Goal: Transaction & Acquisition: Obtain resource

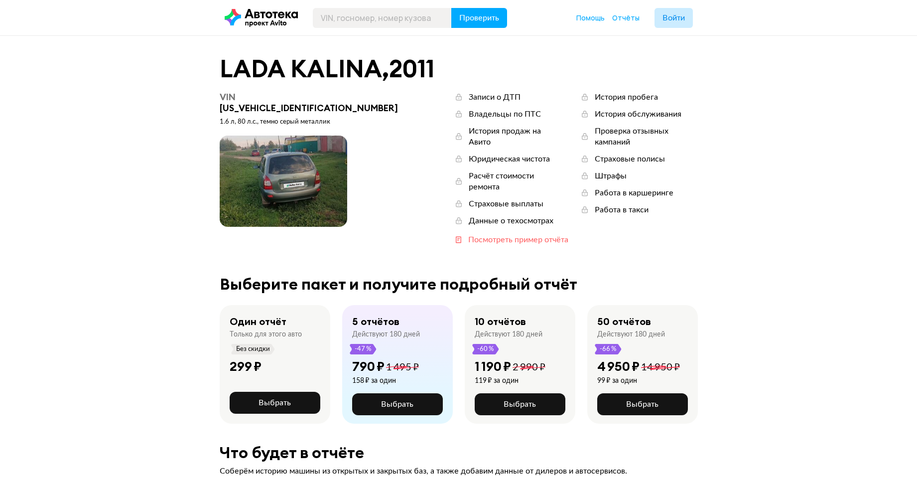
click at [468, 234] on div "Посмотреть пример отчёта" at bounding box center [518, 239] width 100 height 11
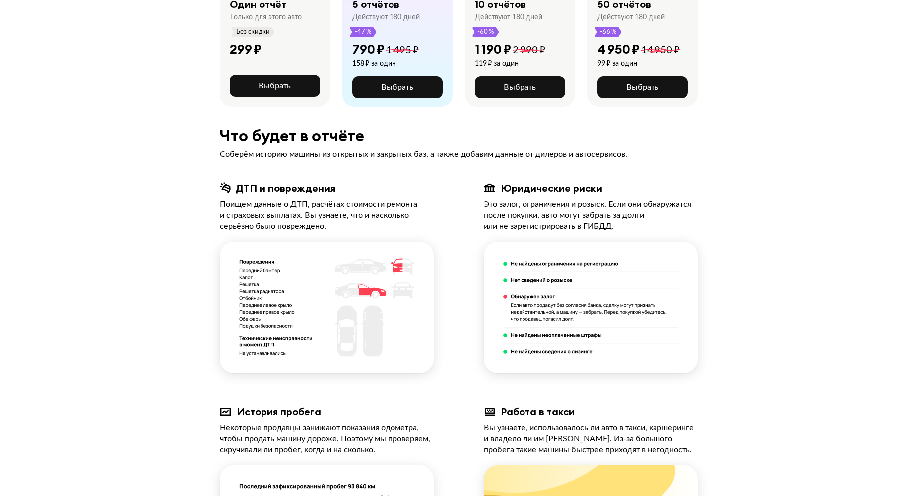
scroll to position [407, 0]
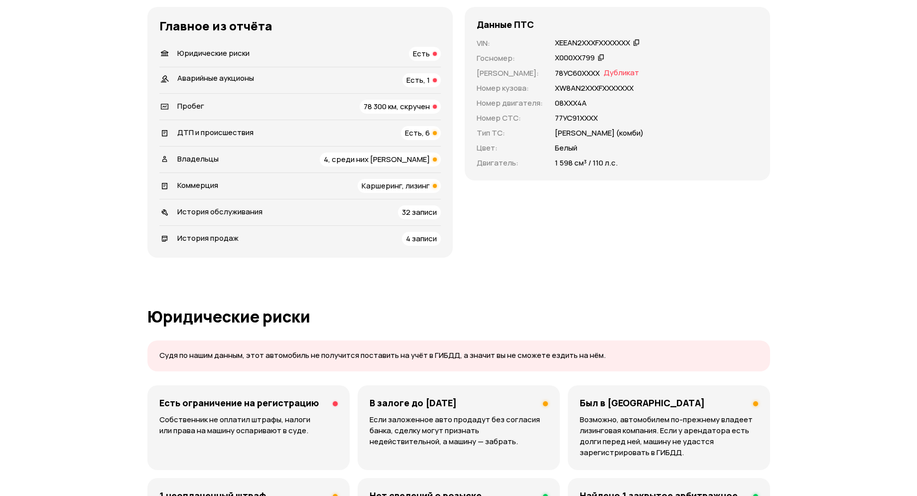
scroll to position [305, 0]
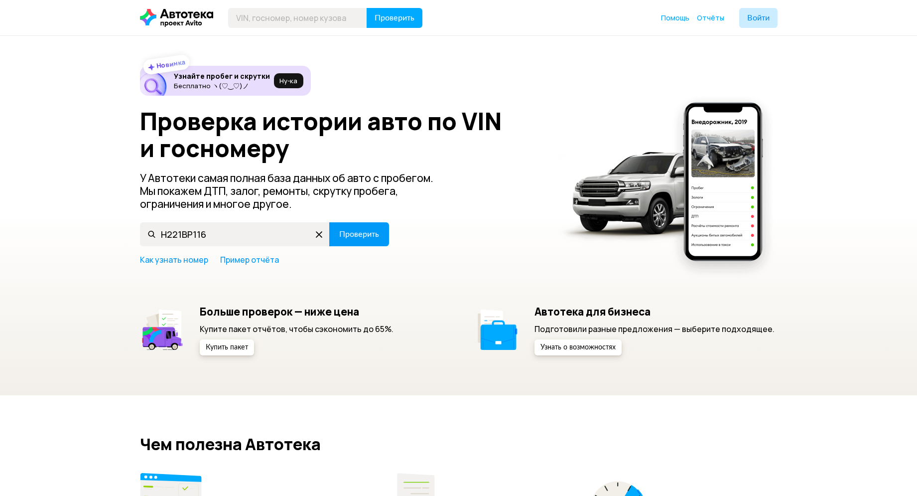
type input "H221BP116"
click at [336, 235] on button "Проверить" at bounding box center [359, 234] width 60 height 24
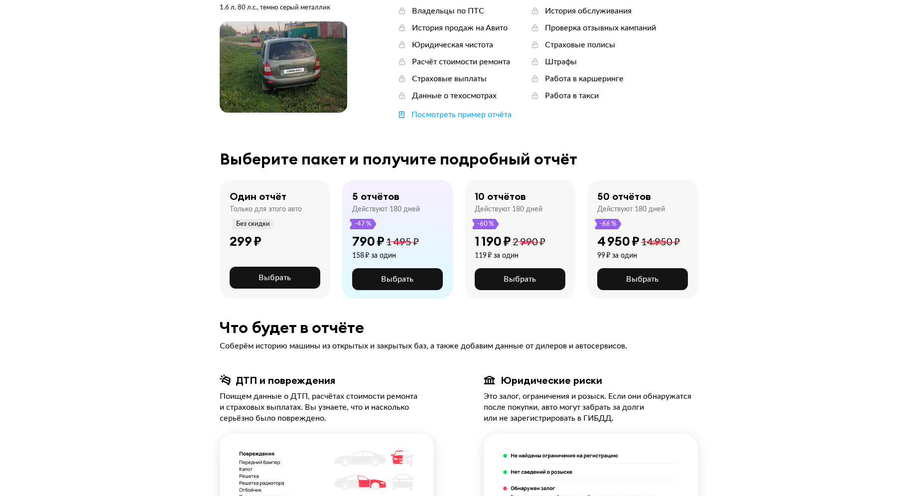
scroll to position [305, 0]
